Goal: Task Accomplishment & Management: Complete application form

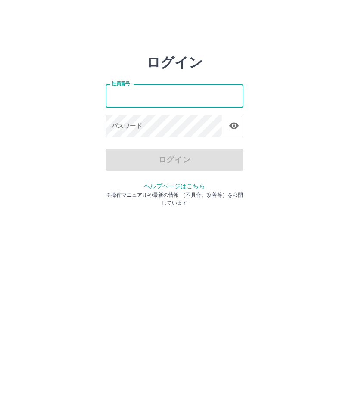
type input "*******"
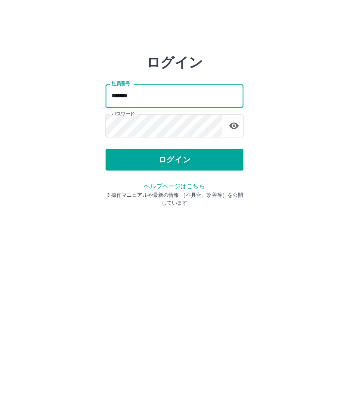
click at [187, 150] on button "ログイン" at bounding box center [174, 160] width 138 height 22
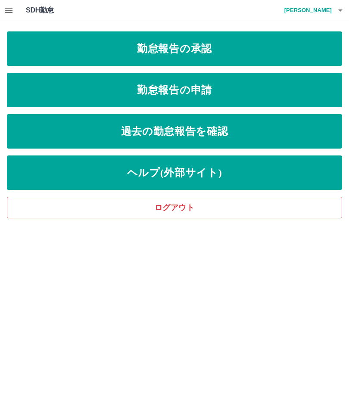
click at [273, 81] on link "勤怠報告の申請" at bounding box center [174, 90] width 335 height 34
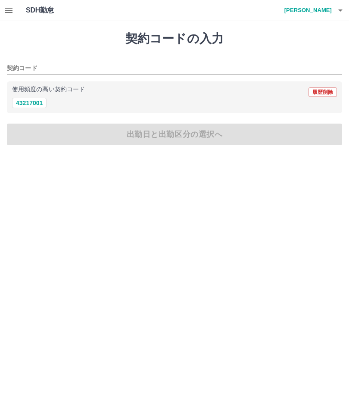
click at [27, 103] on button "43217001" at bounding box center [29, 103] width 34 height 10
type input "********"
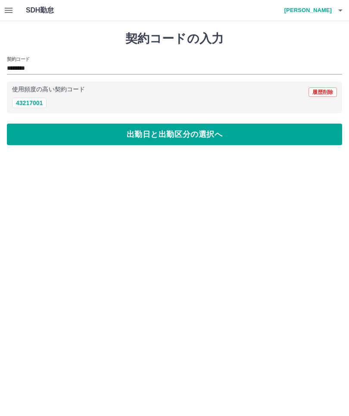
click at [189, 139] on button "出勤日と出勤区分の選択へ" at bounding box center [174, 135] width 335 height 22
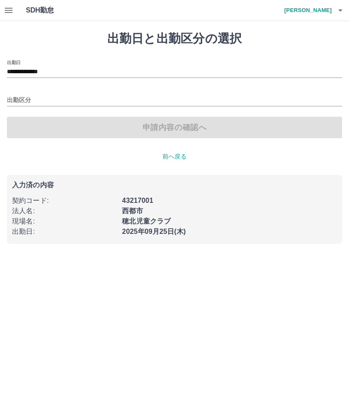
click at [22, 92] on div "出勤区分" at bounding box center [174, 97] width 335 height 18
click at [51, 89] on div "出勤区分" at bounding box center [174, 97] width 335 height 18
click at [47, 103] on input "出勤区分" at bounding box center [174, 100] width 335 height 11
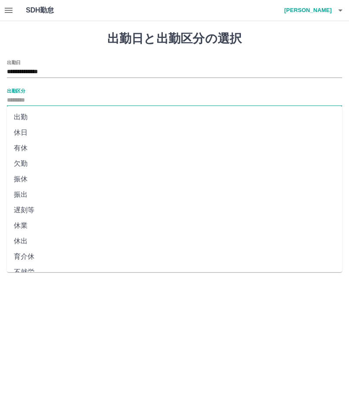
click at [24, 111] on li "出勤" at bounding box center [174, 116] width 335 height 15
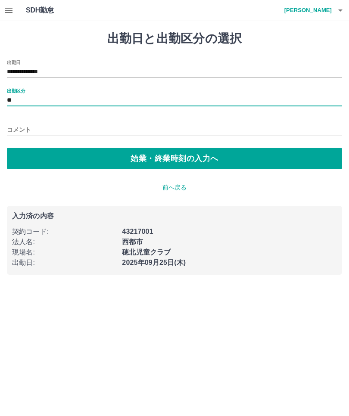
type input "**"
click at [149, 156] on button "始業・終業時刻の入力へ" at bounding box center [174, 159] width 335 height 22
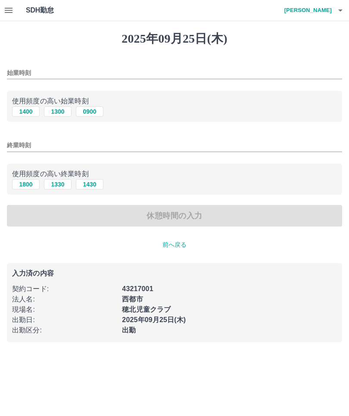
click at [55, 109] on button "1300" at bounding box center [58, 111] width 28 height 10
type input "****"
click at [23, 183] on button "1800" at bounding box center [26, 184] width 28 height 10
type input "****"
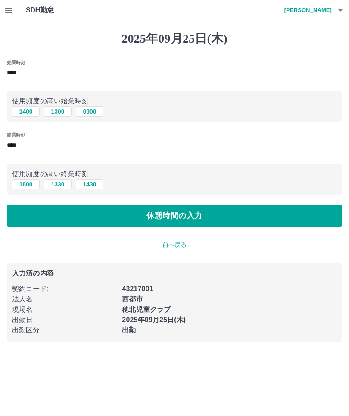
click at [201, 219] on button "休憩時間の入力" at bounding box center [174, 216] width 335 height 22
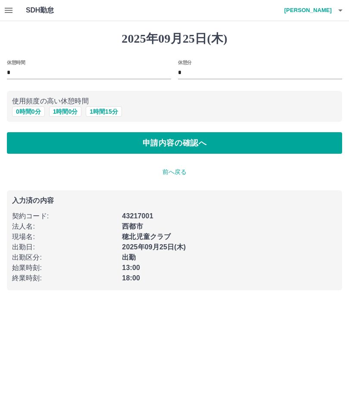
click at [179, 141] on button "申請内容の確認へ" at bounding box center [174, 143] width 335 height 22
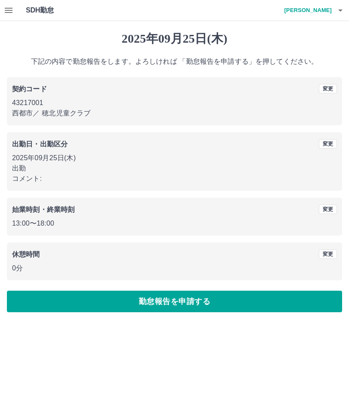
click at [181, 297] on button "勤怠報告を申請する" at bounding box center [174, 301] width 335 height 22
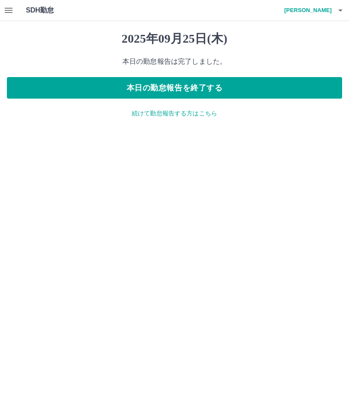
click at [232, 82] on button "本日の勤怠報告を終了する" at bounding box center [174, 88] width 335 height 22
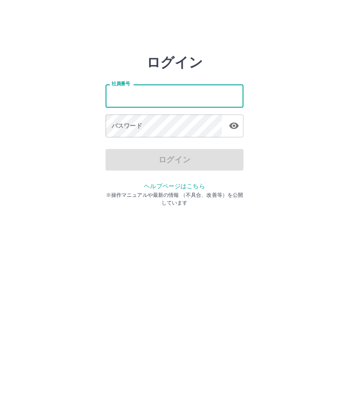
type input "*******"
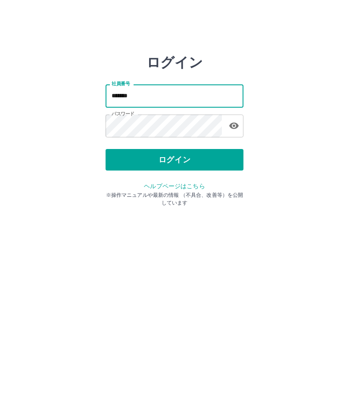
click at [193, 151] on button "ログイン" at bounding box center [174, 160] width 138 height 22
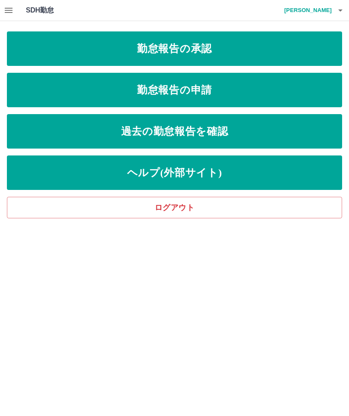
click at [244, 45] on link "勤怠報告の承認" at bounding box center [174, 48] width 335 height 34
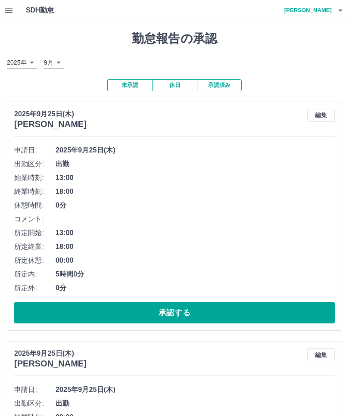
click at [138, 83] on button "未承認" at bounding box center [129, 85] width 45 height 12
click at [4, 4] on button "button" at bounding box center [8, 10] width 17 height 21
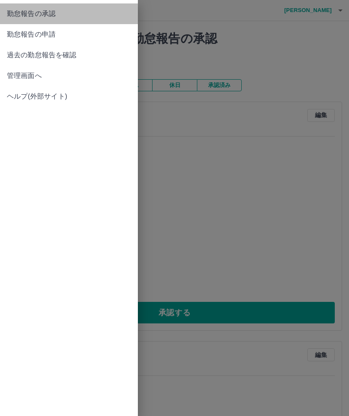
click at [30, 11] on span "勤怠報告の承認" at bounding box center [69, 14] width 124 height 10
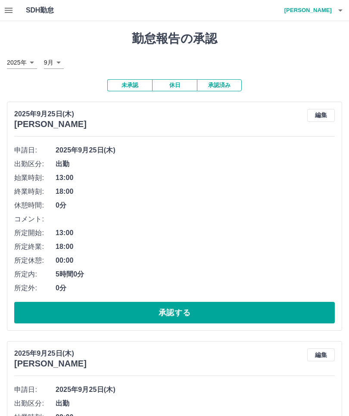
click at [9, 3] on button "button" at bounding box center [8, 10] width 17 height 21
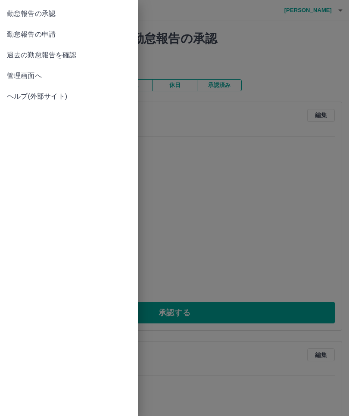
click at [21, 76] on span "管理画面へ" at bounding box center [69, 76] width 124 height 10
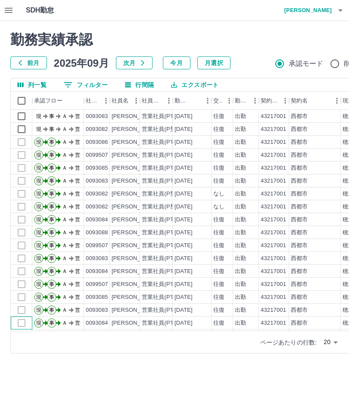
click at [24, 318] on div at bounding box center [22, 322] width 22 height 13
click at [0, 299] on div "勤務実績承認 前月 2025年09月 次月 今月 月選択 承認モード 削除モード 一括承認 列一覧 0 フィルター 行間隔 エクスポート 承認フロー 社員番号…" at bounding box center [220, 192] width 441 height 343
click at [21, 303] on div at bounding box center [22, 309] width 22 height 13
click at [19, 293] on div at bounding box center [22, 296] width 22 height 13
click at [16, 279] on div at bounding box center [22, 284] width 22 height 13
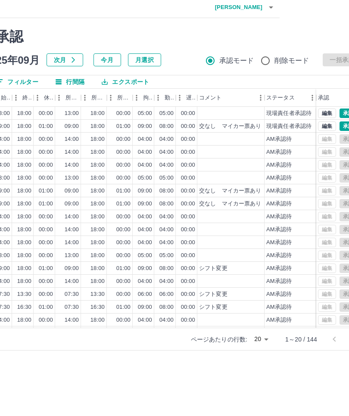
scroll to position [0, 92]
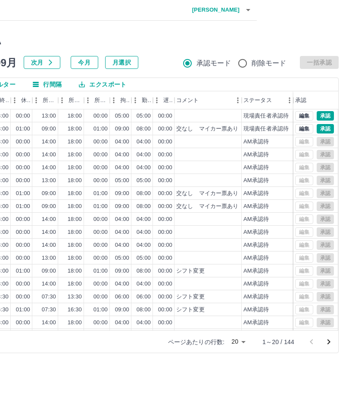
click at [323, 64] on div "前月 2025年09月 次月 今月 月選択 承認モード 削除モード 一括承認" at bounding box center [128, 62] width 420 height 13
click at [305, 129] on button "編集" at bounding box center [304, 128] width 18 height 9
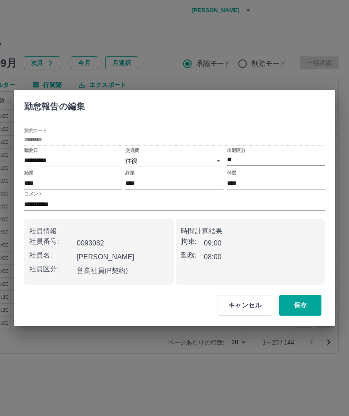
click at [219, 156] on body "SDH勤怠 田爪　陽子 勤務実績承認 前月 2025年09月 次月 今月 月選択 承認モード 削除モード 一括承認 列一覧 0 フィルター 行間隔 エクスポー…" at bounding box center [82, 182] width 349 height 364
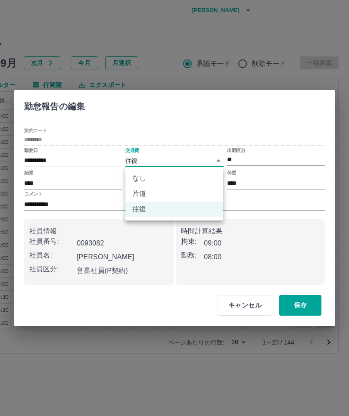
click at [155, 179] on li "なし" at bounding box center [174, 177] width 98 height 15
type input "****"
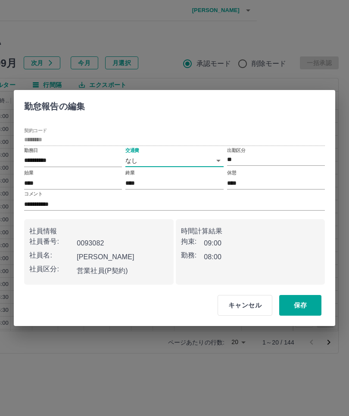
click at [306, 307] on button "保存" at bounding box center [300, 305] width 42 height 21
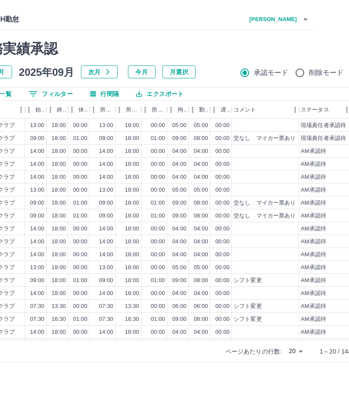
scroll to position [0, 0]
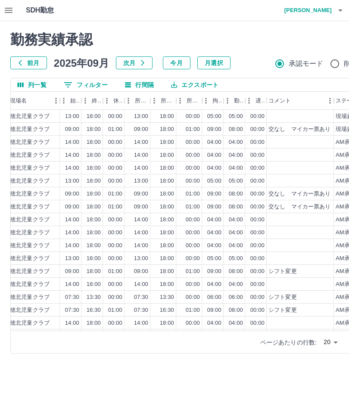
click at [343, 6] on icon "button" at bounding box center [340, 10] width 10 height 10
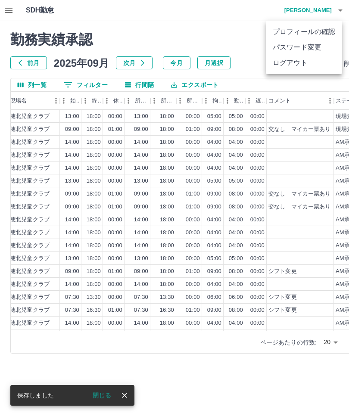
click at [306, 65] on li "ログアウト" at bounding box center [304, 62] width 76 height 15
